Goal: Transaction & Acquisition: Purchase product/service

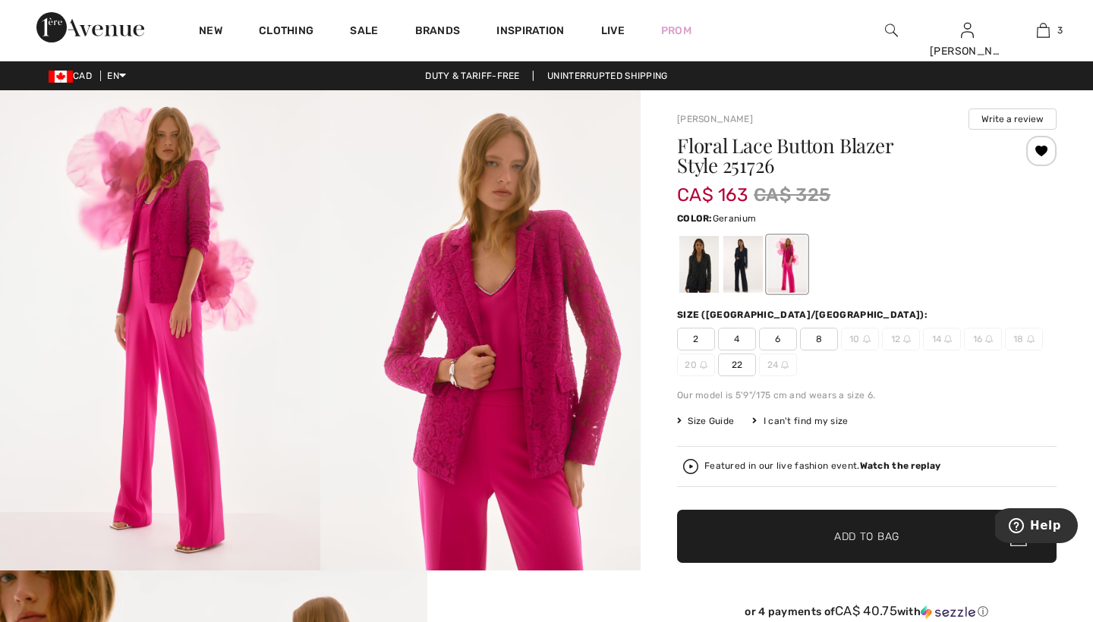
click at [789, 266] on div at bounding box center [786, 264] width 39 height 57
click at [817, 338] on span "8" at bounding box center [819, 339] width 38 height 23
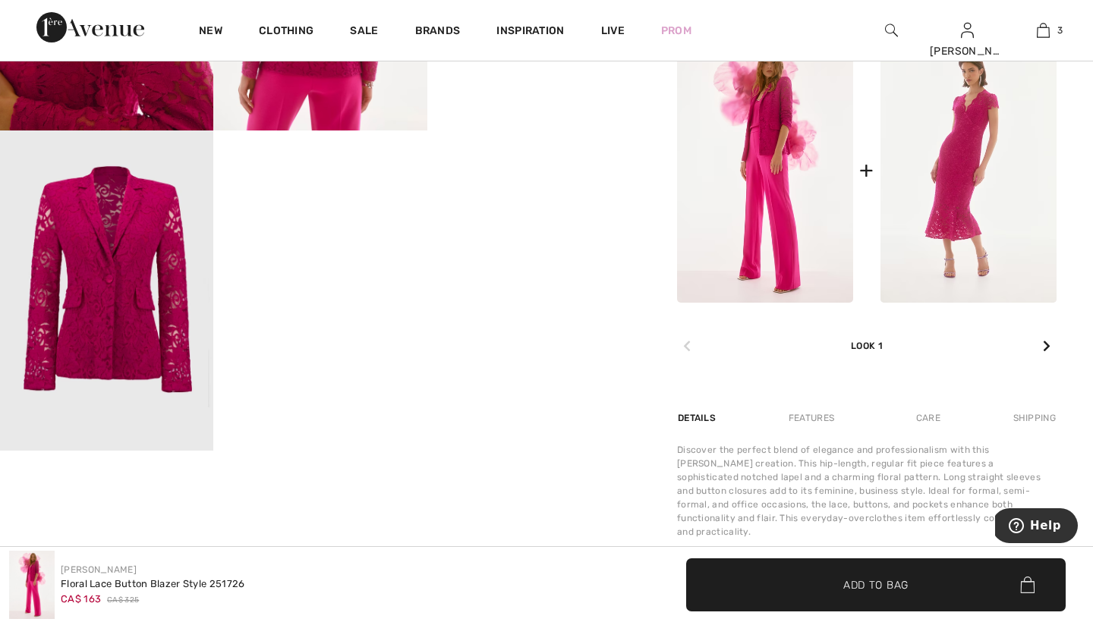
scroll to position [885, 0]
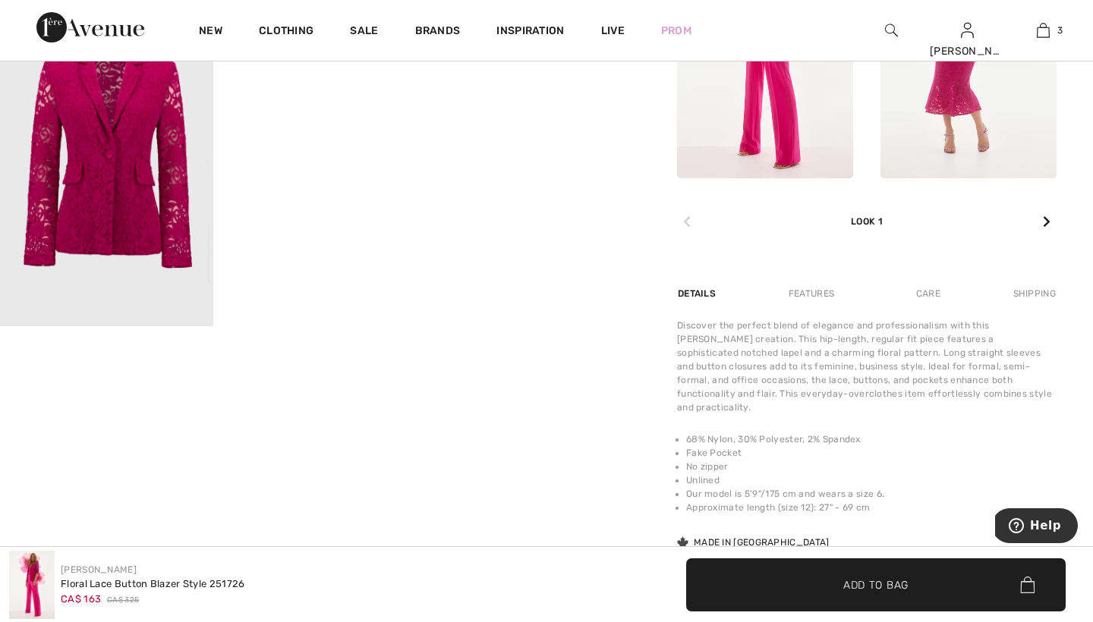
click at [860, 582] on span "Add to Bag" at bounding box center [875, 585] width 65 height 16
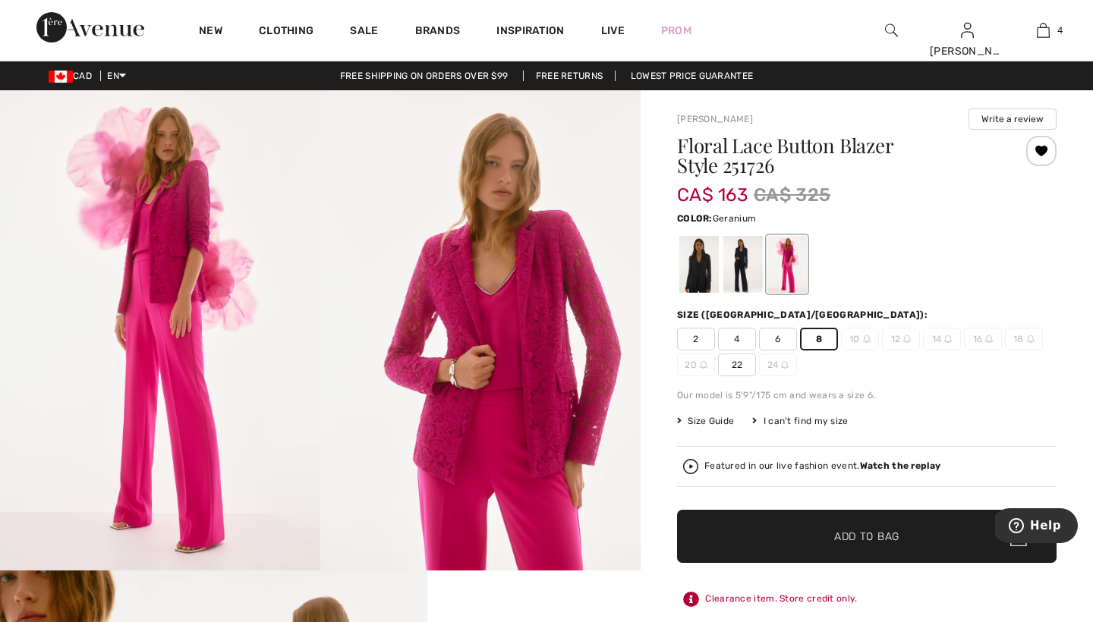
scroll to position [0, 0]
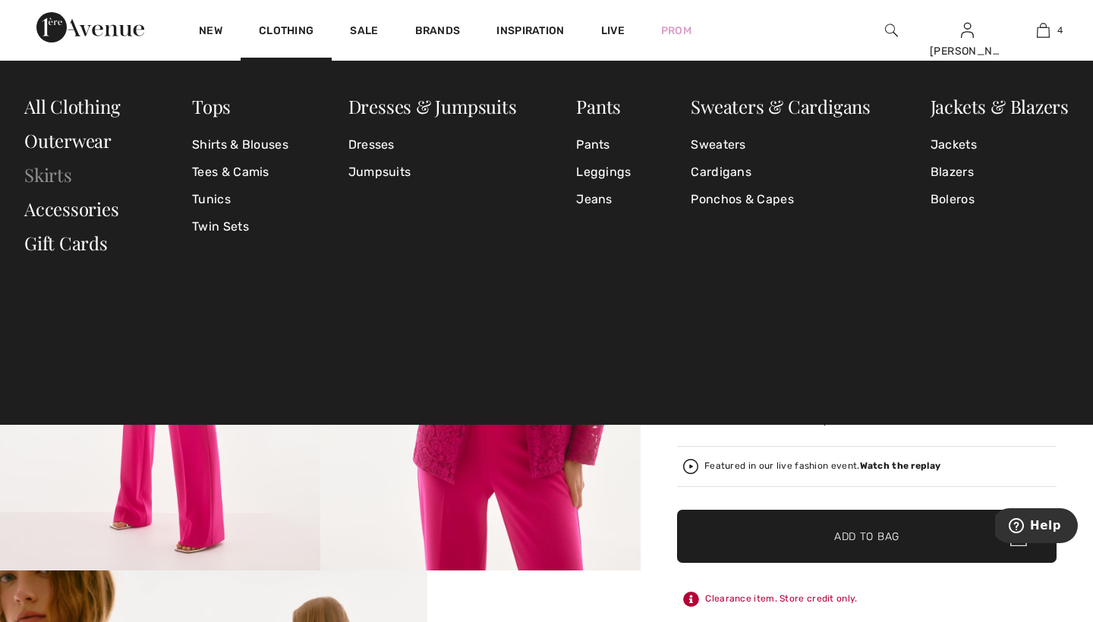
click at [49, 174] on link "Skirts" at bounding box center [48, 174] width 48 height 24
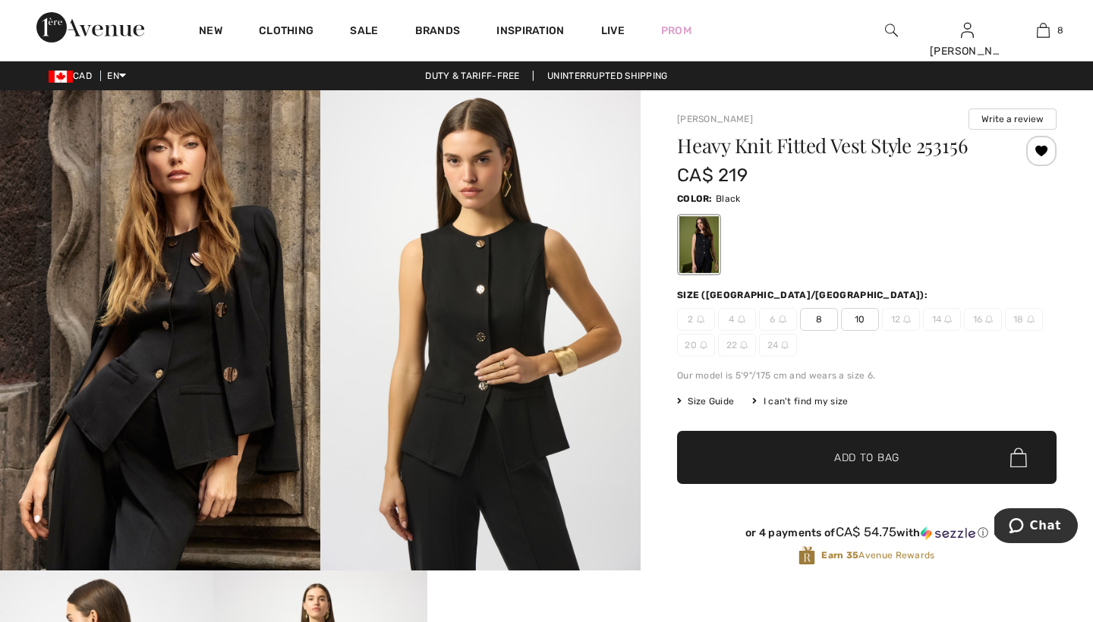
click at [821, 316] on span "8" at bounding box center [819, 319] width 38 height 23
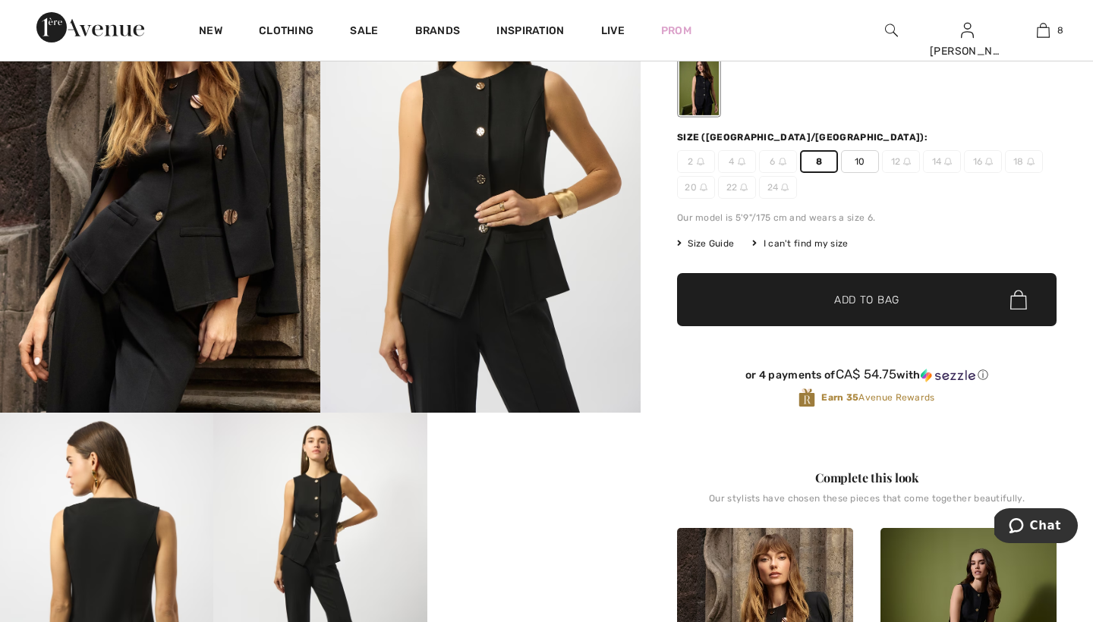
scroll to position [159, 0]
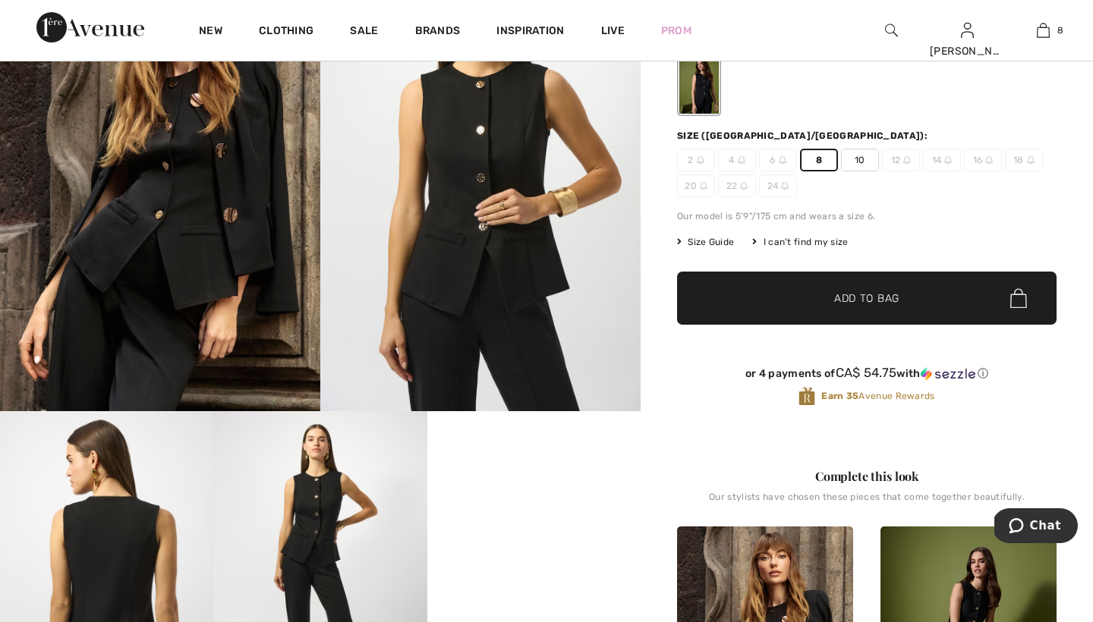
click at [844, 294] on span "Add to Bag" at bounding box center [866, 299] width 65 height 16
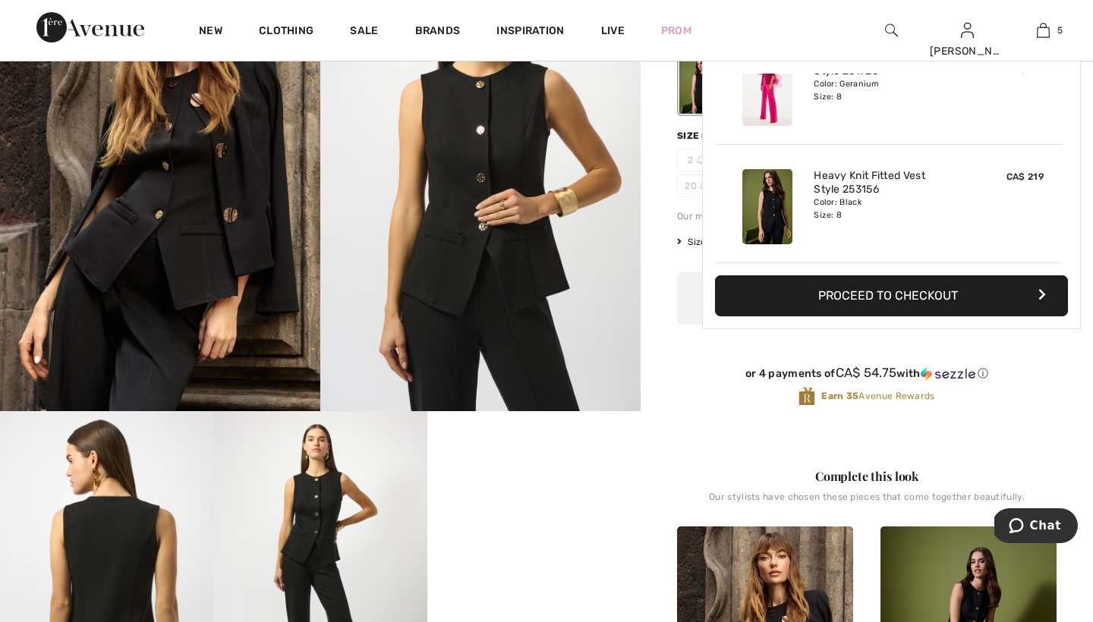
scroll to position [402, 0]
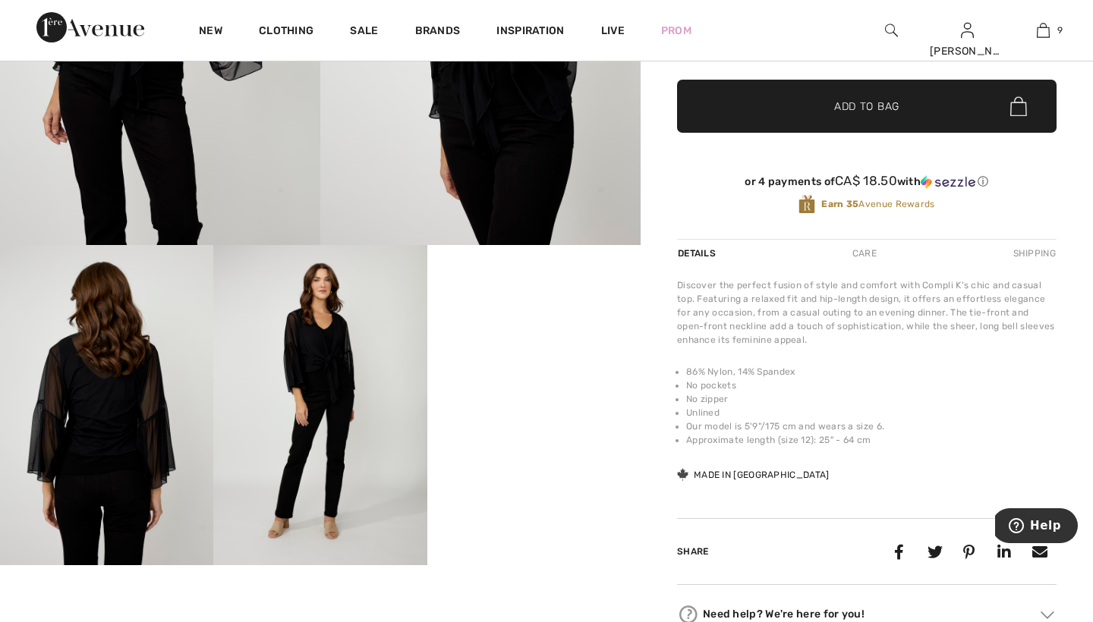
scroll to position [326, 0]
click at [105, 417] on img at bounding box center [106, 405] width 213 height 320
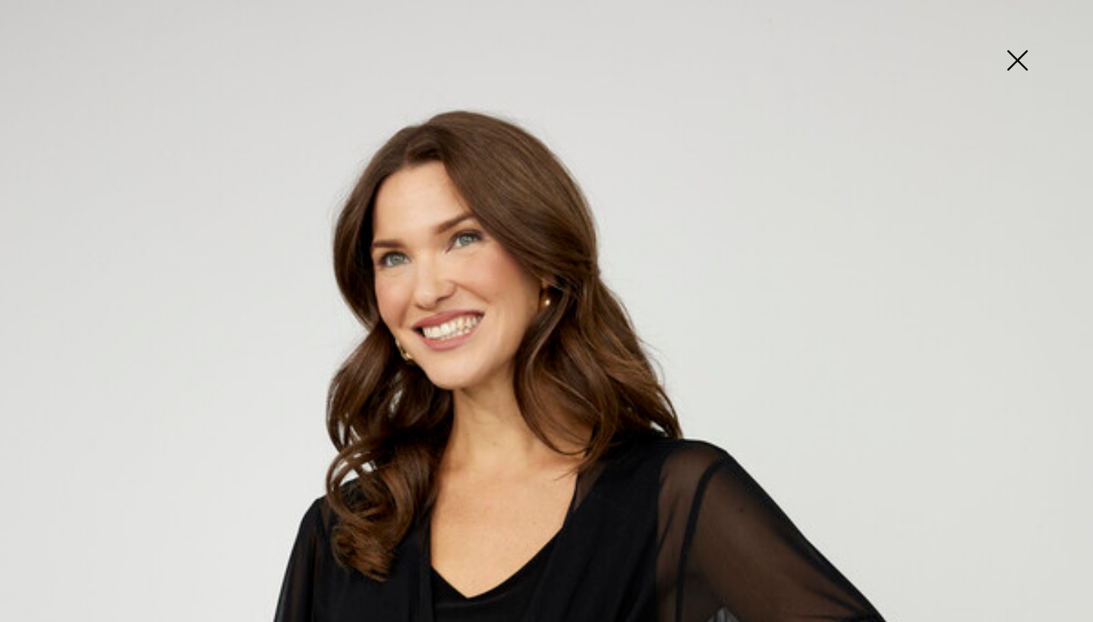
scroll to position [0, 0]
click at [1016, 53] on img at bounding box center [1017, 62] width 76 height 78
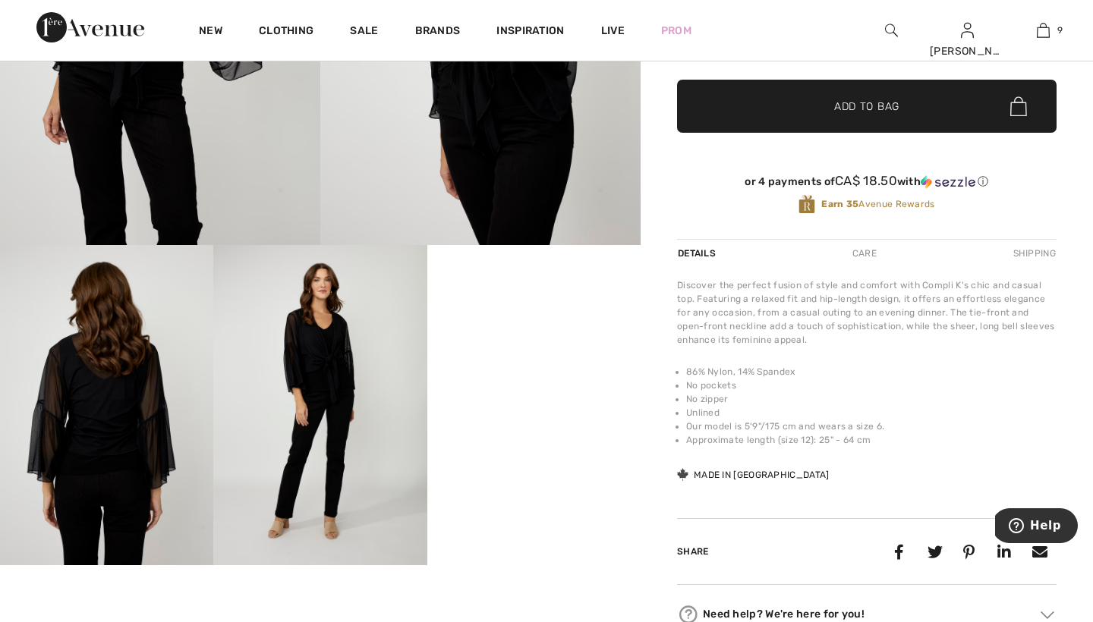
click at [331, 415] on img at bounding box center [319, 405] width 213 height 320
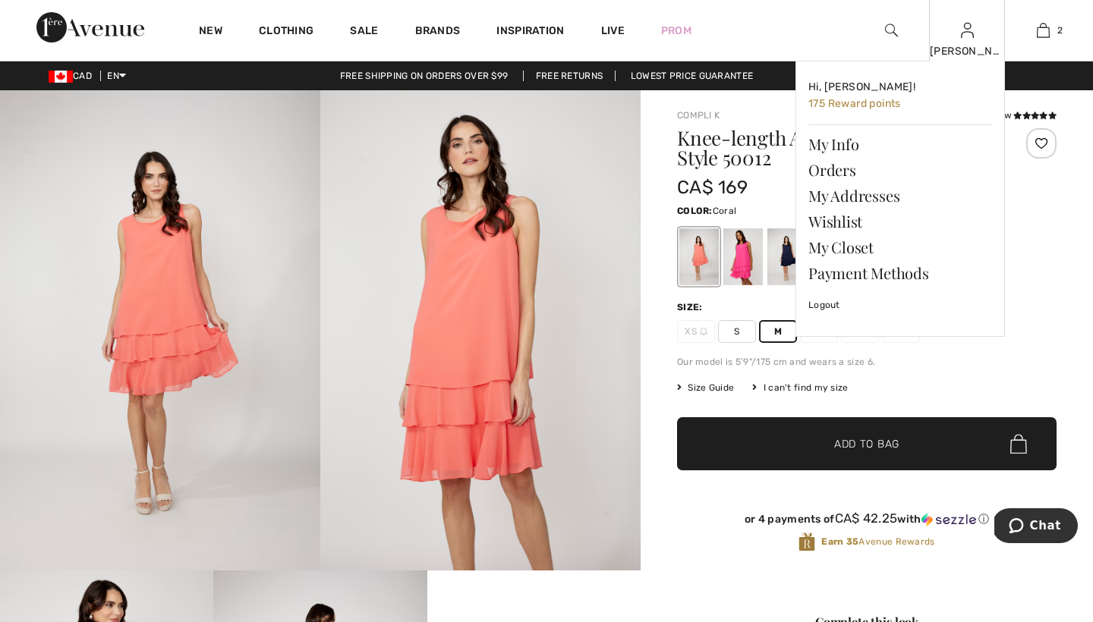
scroll to position [47, 0]
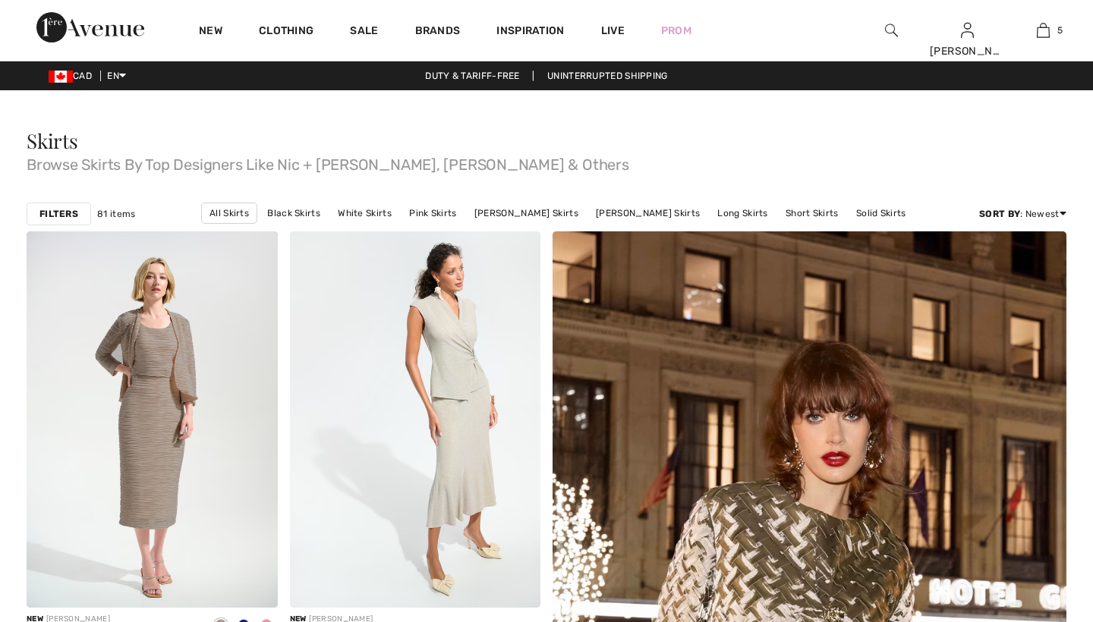
checkbox input "true"
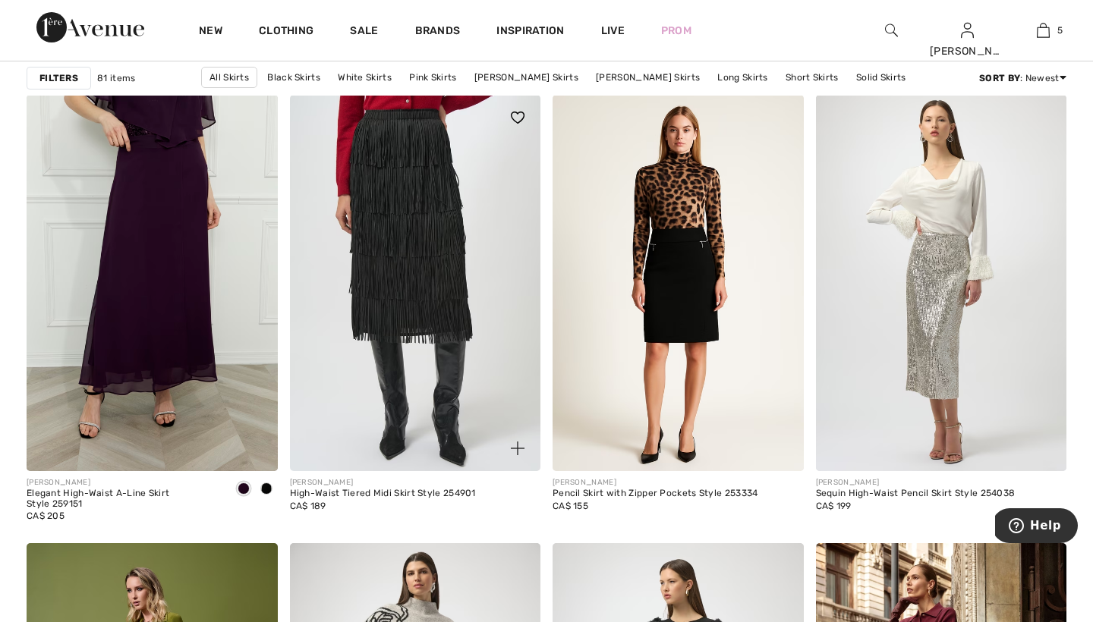
scroll to position [2067, 0]
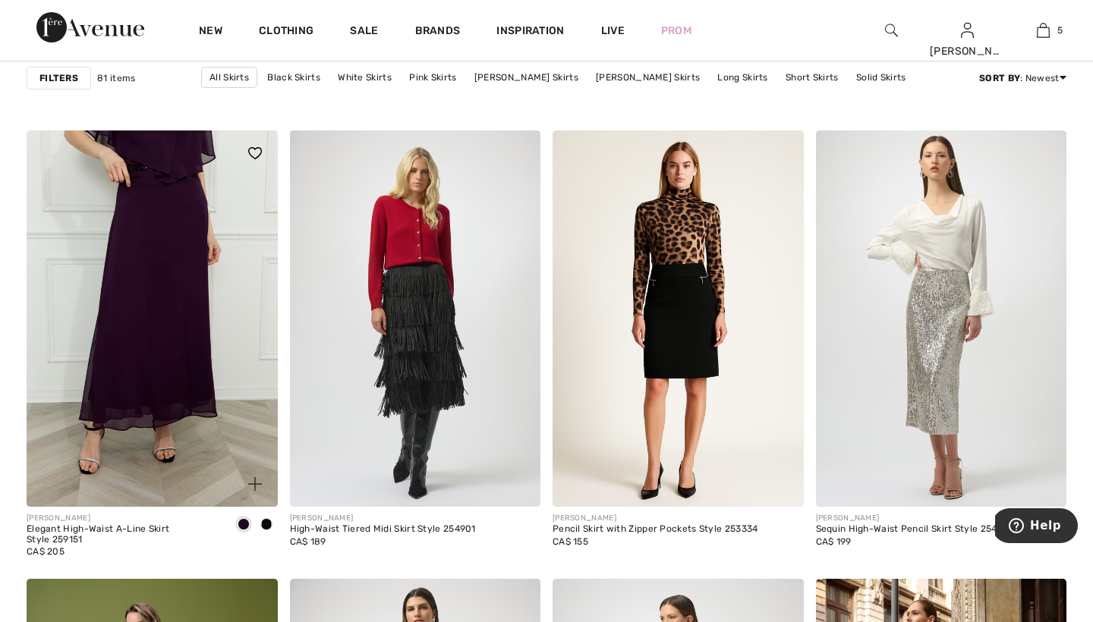
click at [266, 522] on span at bounding box center [266, 524] width 12 height 12
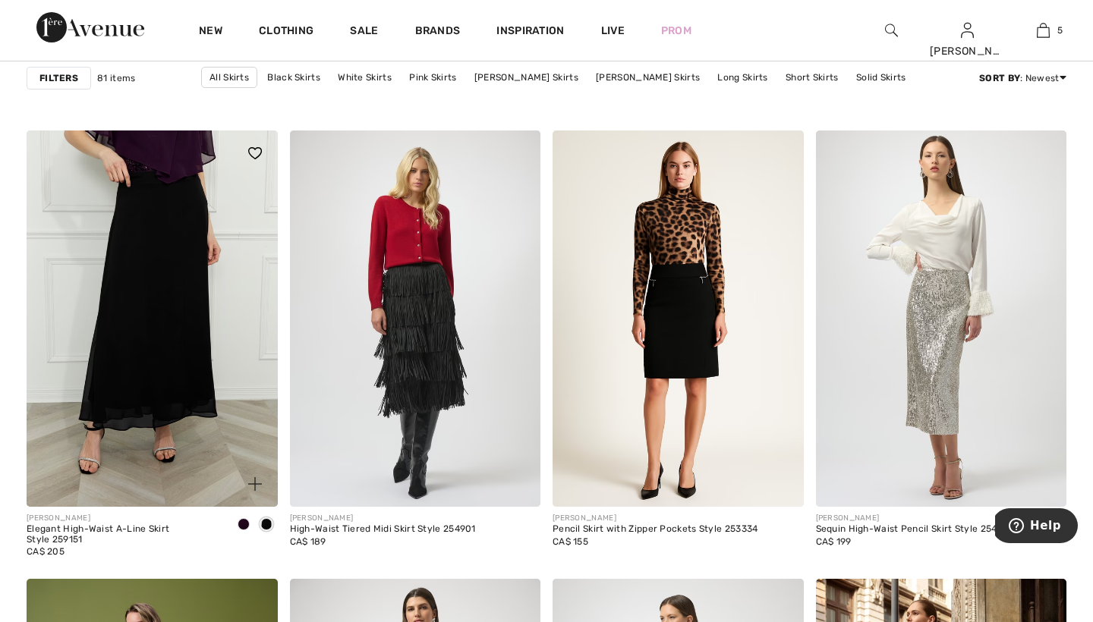
click at [244, 522] on span at bounding box center [244, 524] width 12 height 12
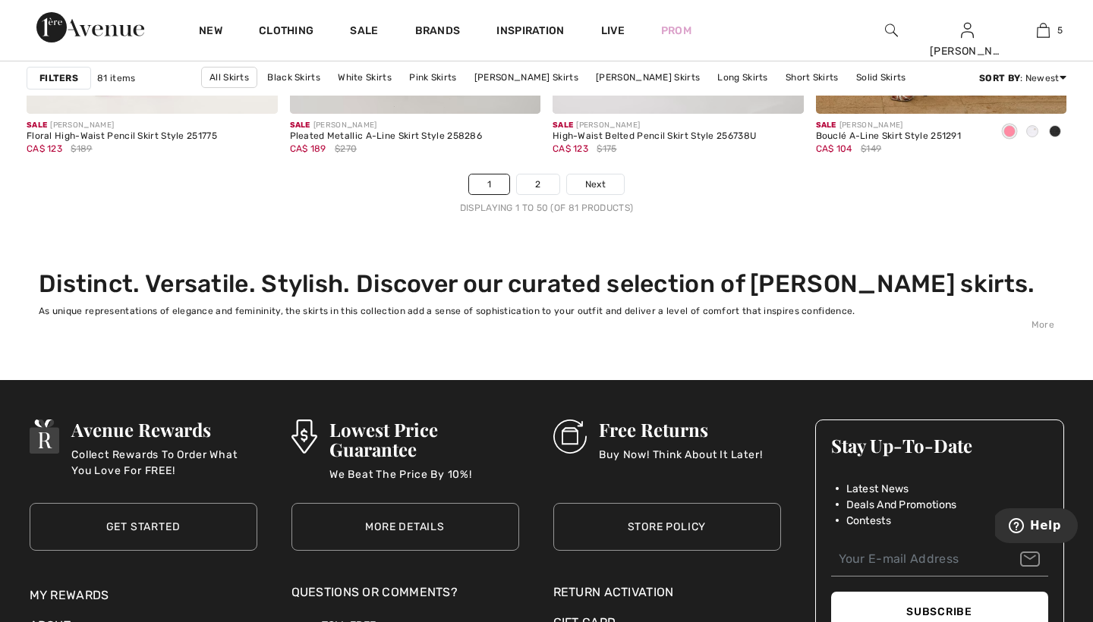
scroll to position [6842, 0]
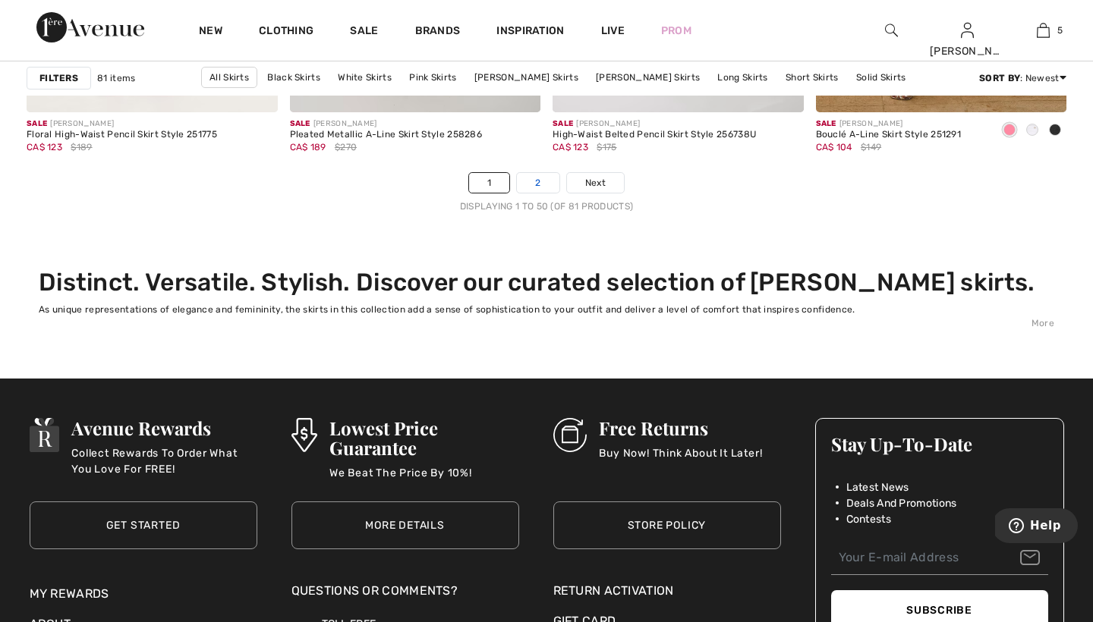
click at [540, 181] on link "2" at bounding box center [538, 183] width 42 height 20
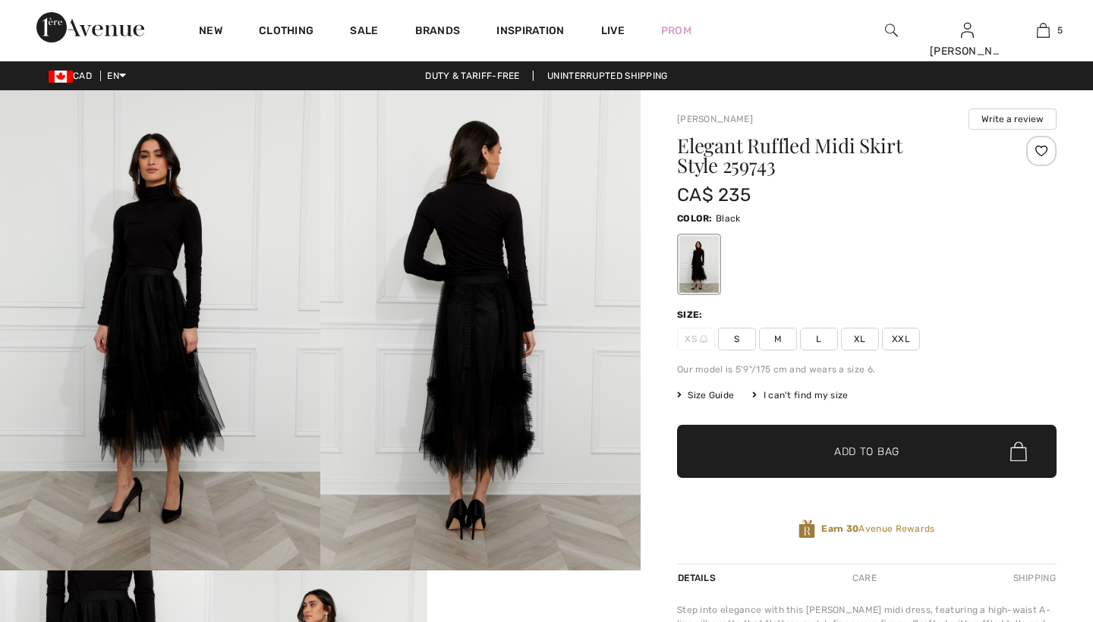
checkbox input "true"
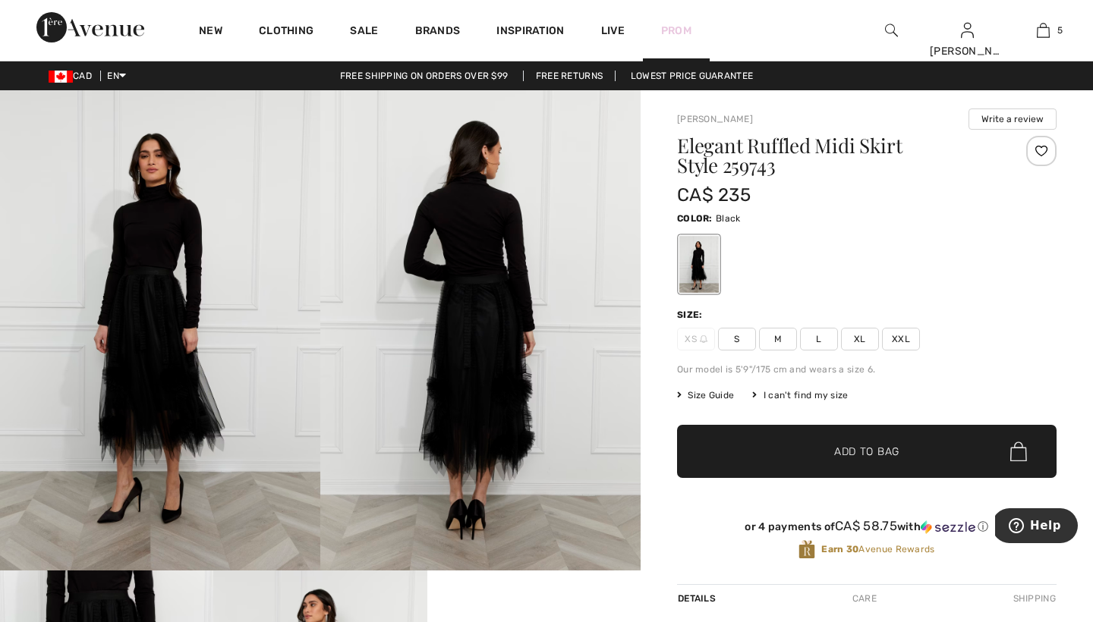
click at [679, 25] on link "Prom" at bounding box center [676, 31] width 30 height 16
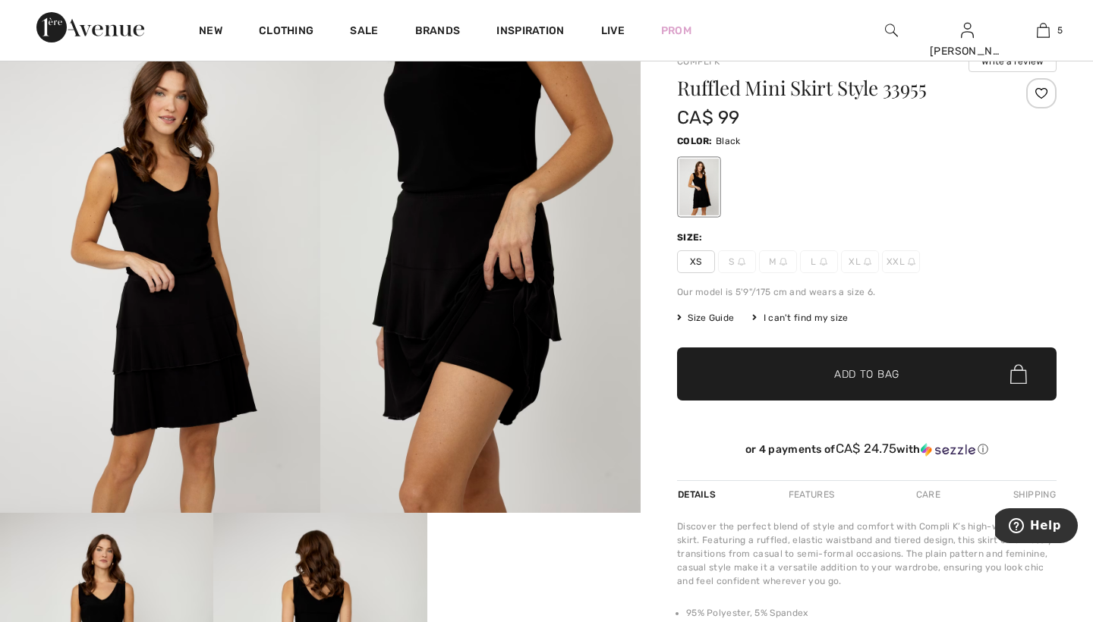
scroll to position [58, 0]
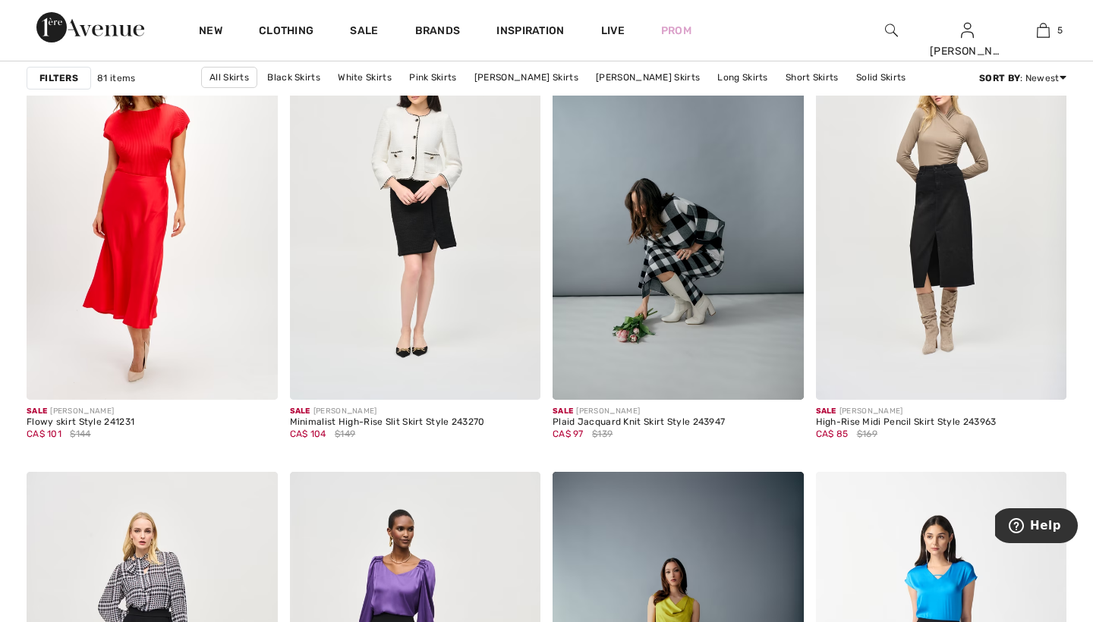
scroll to position [2623, 0]
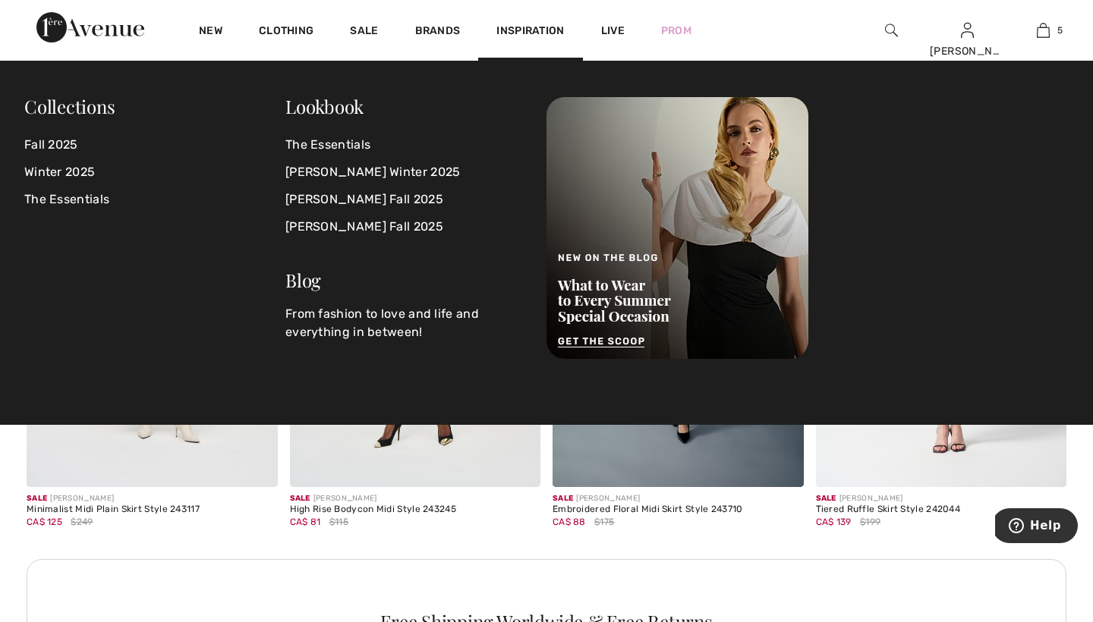
click at [844, 228] on div at bounding box center [807, 228] width 522 height 262
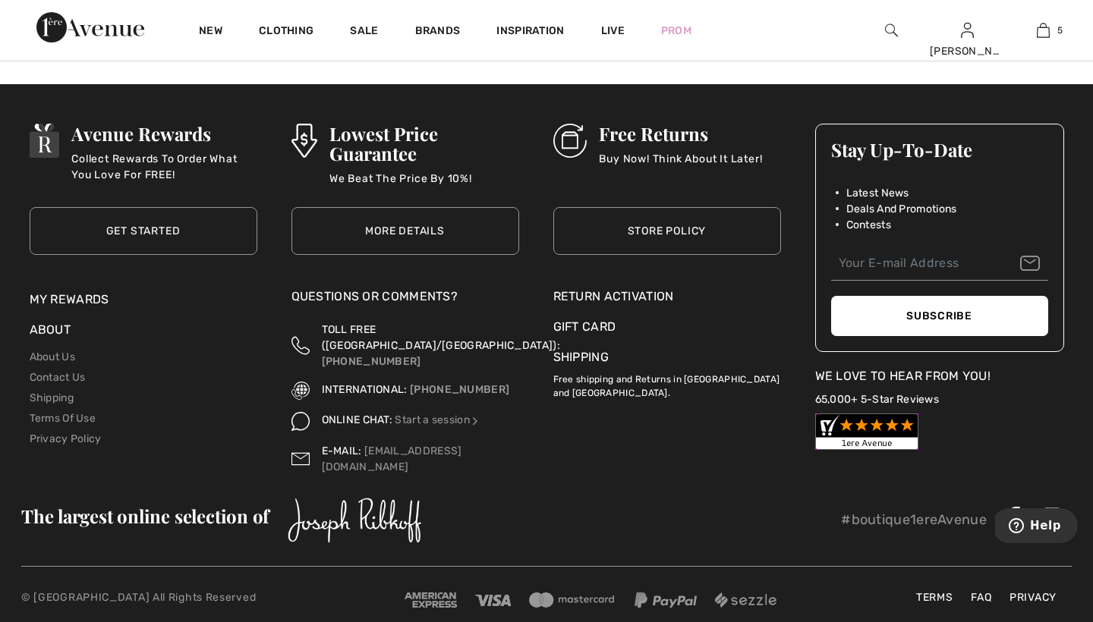
scroll to position [5170, 0]
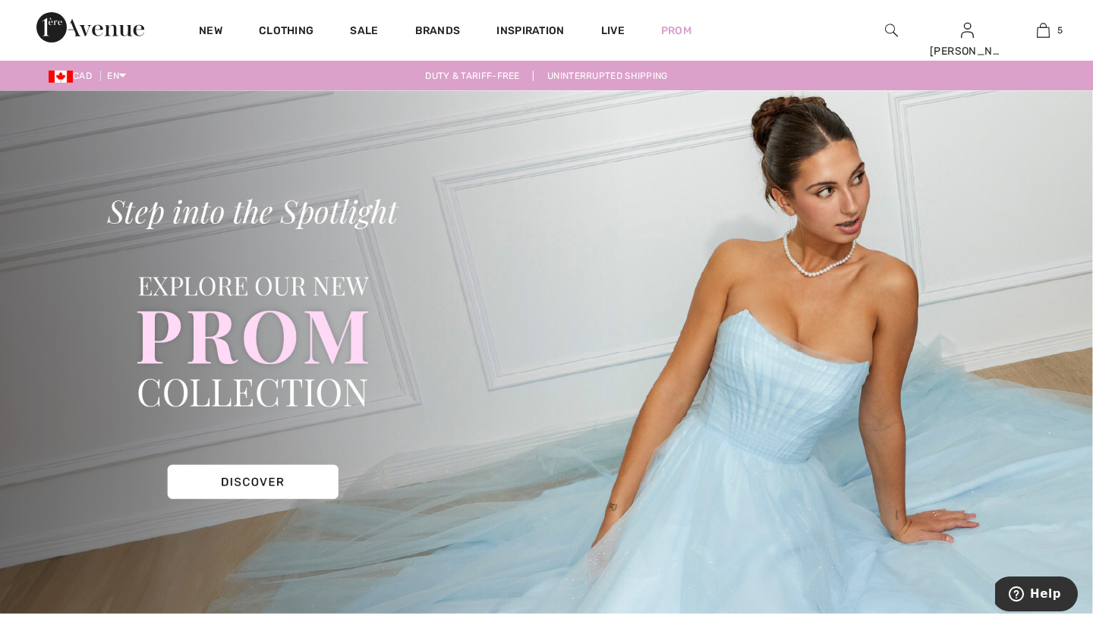
click at [266, 482] on img at bounding box center [546, 352] width 1093 height 524
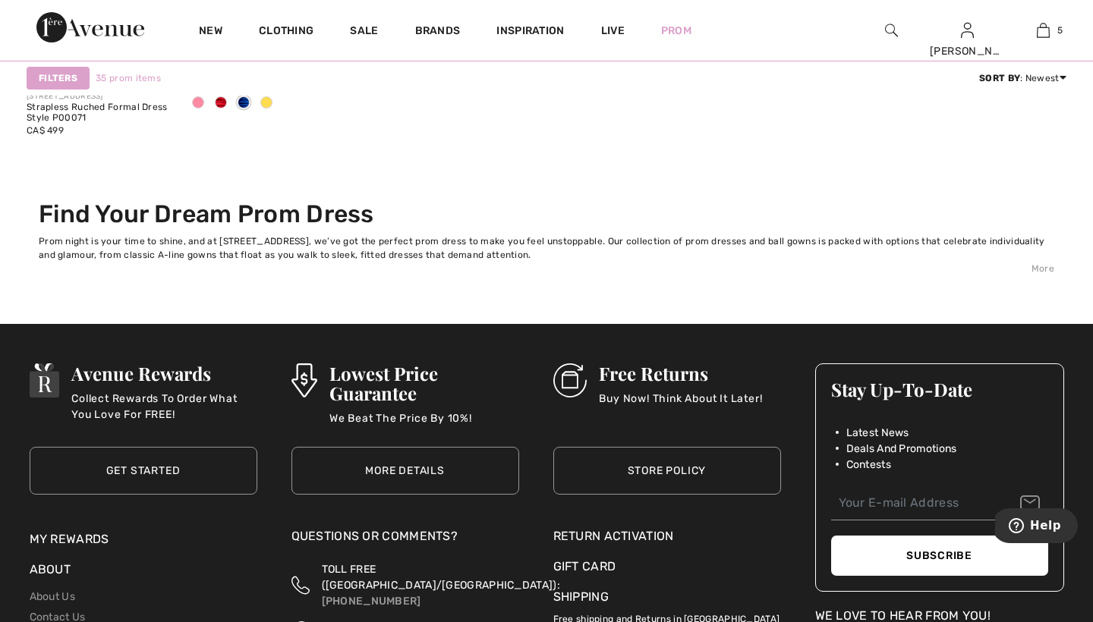
scroll to position [5710, 0]
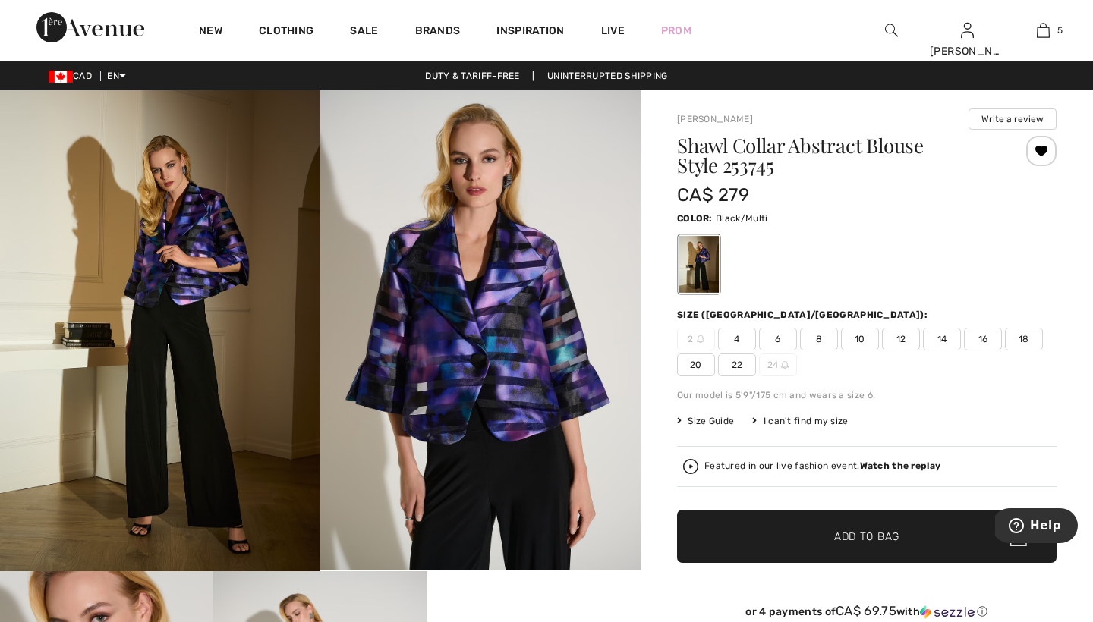
click at [818, 337] on span "8" at bounding box center [819, 339] width 38 height 23
click at [840, 536] on span "Add to Bag" at bounding box center [866, 537] width 65 height 16
